Goal: Information Seeking & Learning: Learn about a topic

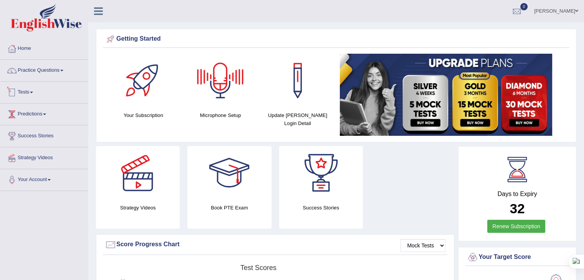
click at [29, 91] on link "Tests" at bounding box center [44, 91] width 88 height 19
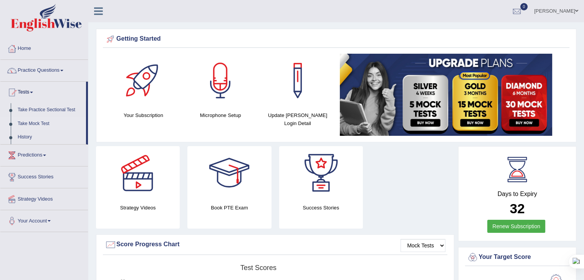
click at [27, 120] on link "Take Mock Test" at bounding box center [50, 124] width 72 height 14
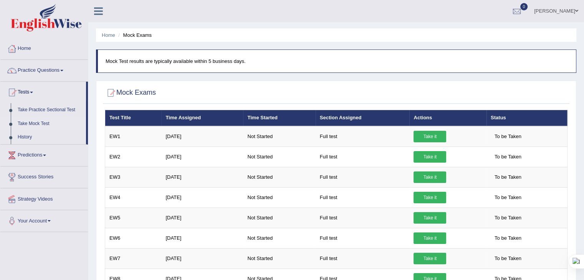
click at [558, 7] on link "Jolina Seva" at bounding box center [556, 10] width 56 height 20
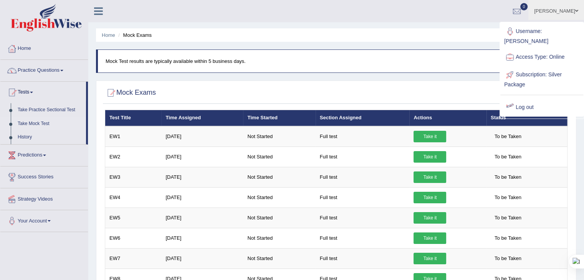
click at [526, 99] on link "Log out" at bounding box center [541, 108] width 83 height 18
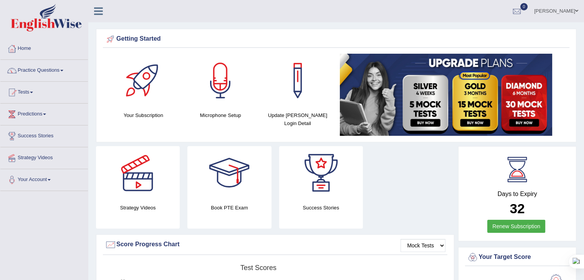
click at [559, 11] on link "Jolina Seva" at bounding box center [556, 10] width 56 height 20
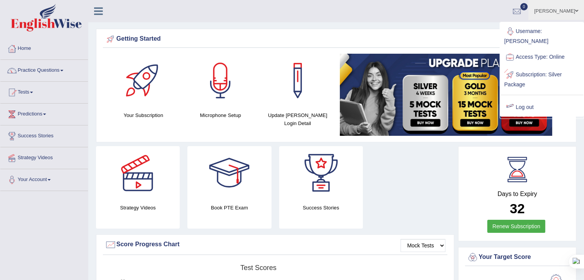
click at [514, 102] on div at bounding box center [510, 108] width 12 height 12
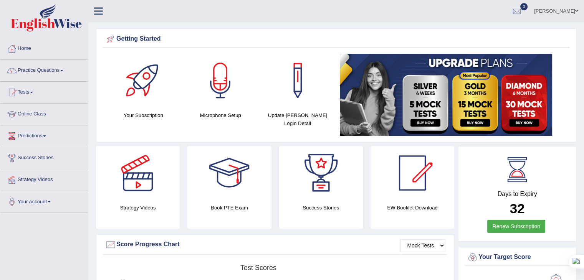
click at [25, 113] on link "Online Class" at bounding box center [44, 113] width 88 height 19
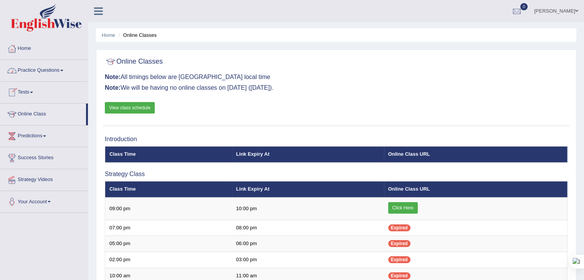
click at [23, 96] on link "Tests" at bounding box center [44, 91] width 88 height 19
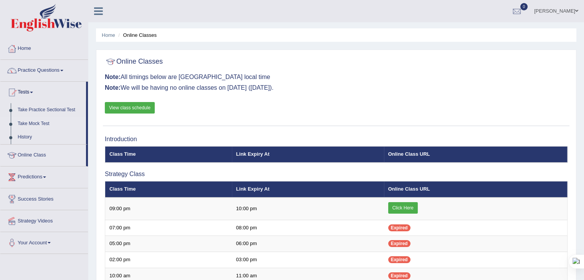
click at [29, 125] on link "Take Mock Test" at bounding box center [50, 124] width 72 height 14
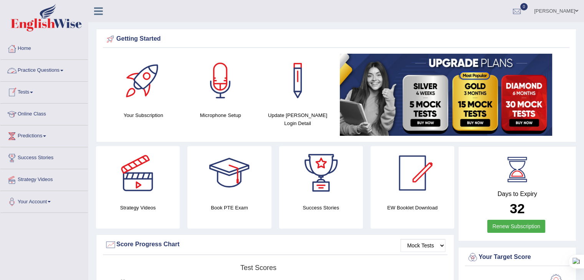
click at [25, 89] on link "Tests" at bounding box center [44, 91] width 88 height 19
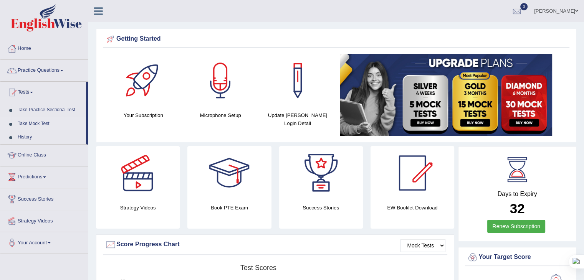
click at [26, 122] on link "Take Mock Test" at bounding box center [50, 124] width 72 height 14
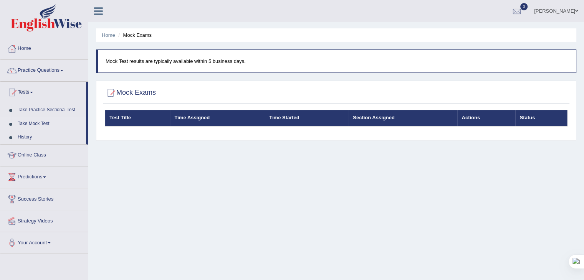
click at [557, 10] on link "[PERSON_NAME]" at bounding box center [556, 10] width 56 height 20
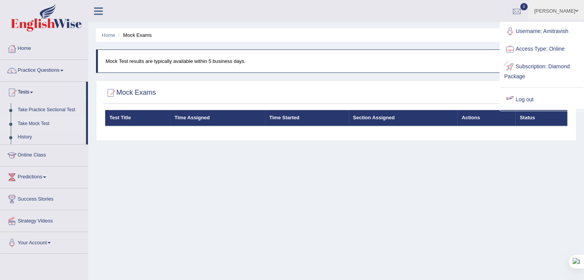
click at [525, 97] on link "Log out" at bounding box center [541, 100] width 83 height 18
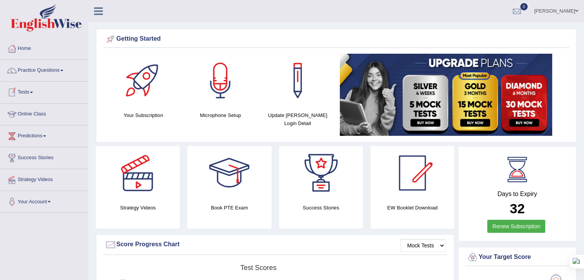
click at [23, 93] on link "Tests" at bounding box center [44, 91] width 88 height 19
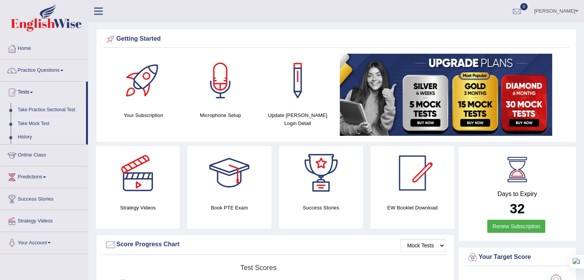
click at [36, 125] on link "Take Mock Test" at bounding box center [50, 124] width 72 height 14
